Goal: Information Seeking & Learning: Learn about a topic

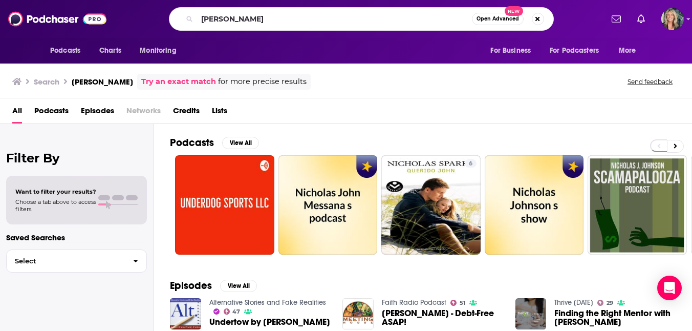
click at [189, 15] on div "[PERSON_NAME] Open Advanced New" at bounding box center [361, 19] width 385 height 24
type input "girls gone [DEMOGRAPHIC_DATA]"
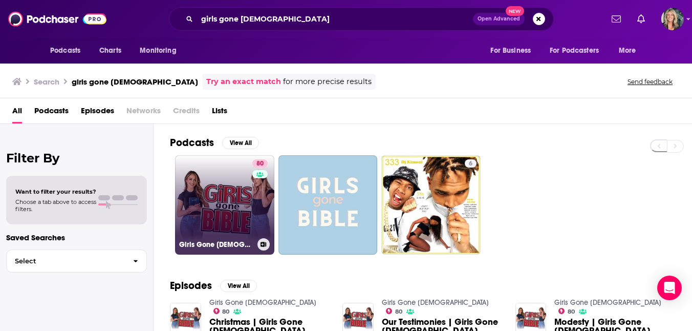
click at [230, 214] on link "80 Girls Gone [DEMOGRAPHIC_DATA]" at bounding box center [224, 204] width 99 height 99
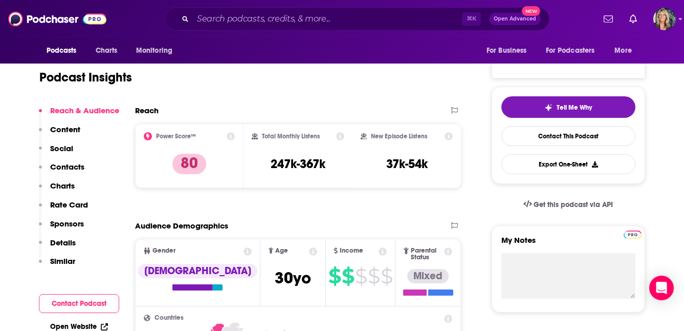
scroll to position [218, 0]
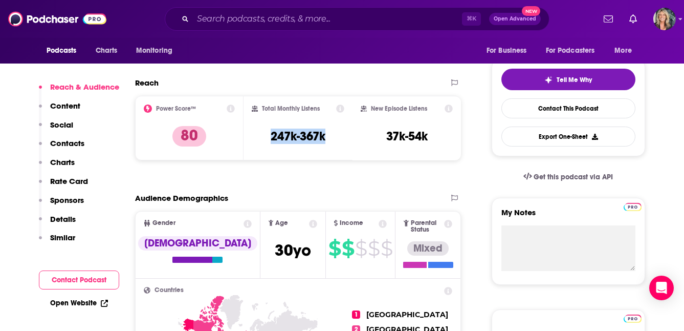
drag, startPoint x: 329, startPoint y: 140, endPoint x: 257, endPoint y: 139, distance: 71.7
click at [257, 139] on div "Total Monthly Listens 247k-367k" at bounding box center [298, 127] width 93 height 47
copy h3 "247k-367k"
